Goal: Obtain resource: Download file/media

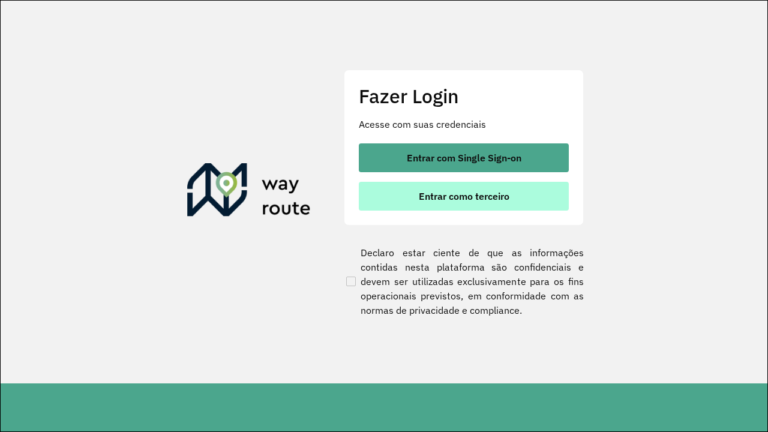
click at [463, 196] on span "Entrar como terceiro" at bounding box center [464, 196] width 91 height 10
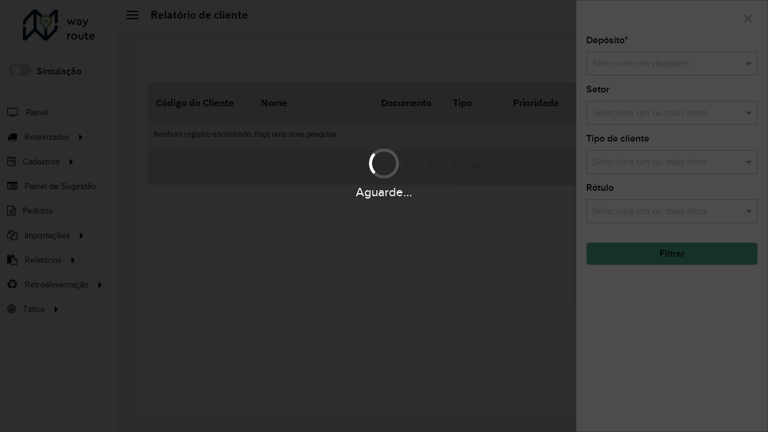
click at [660, 64] on input "text" at bounding box center [660, 64] width 136 height 14
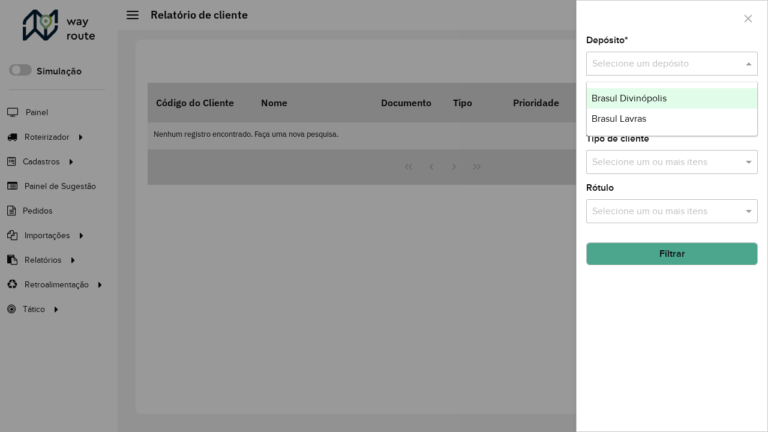
click at [672, 98] on div "Brasul Divinópolis" at bounding box center [672, 98] width 170 height 20
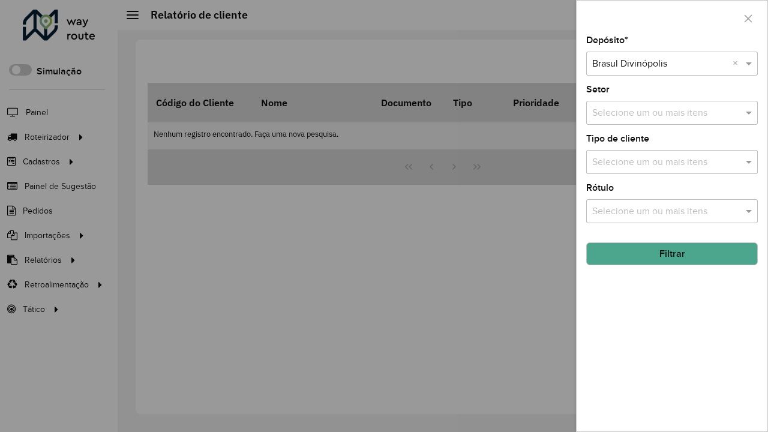
click at [672, 254] on button "Filtrar" at bounding box center [672, 253] width 172 height 23
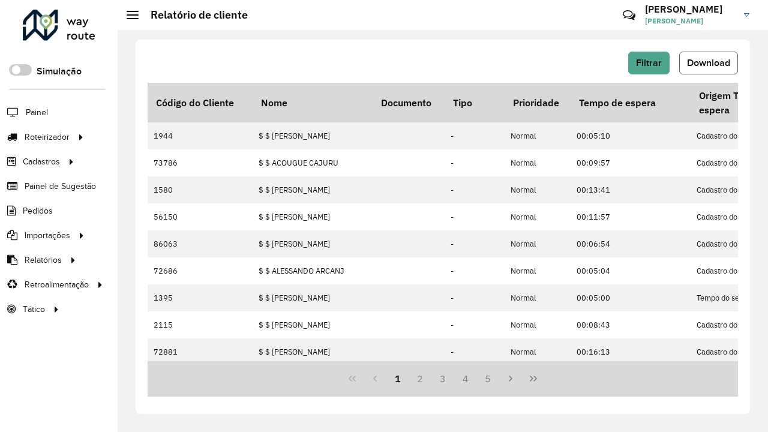
click at [709, 63] on span "Download" at bounding box center [708, 63] width 43 height 10
